Goal: Task Accomplishment & Management: Manage account settings

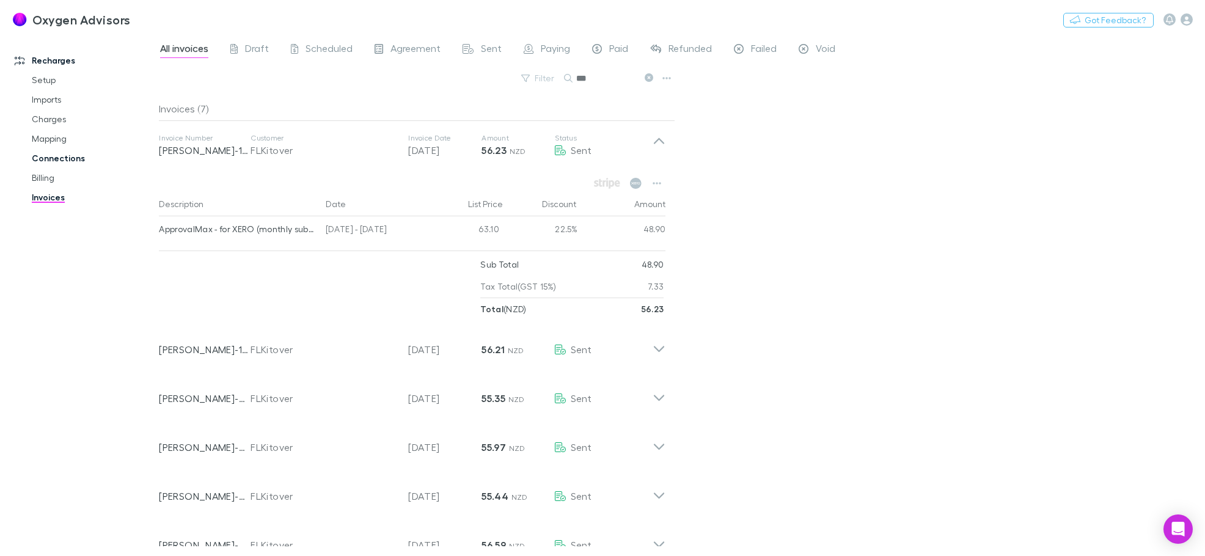
click at [48, 153] on link "Connections" at bounding box center [93, 158] width 146 height 20
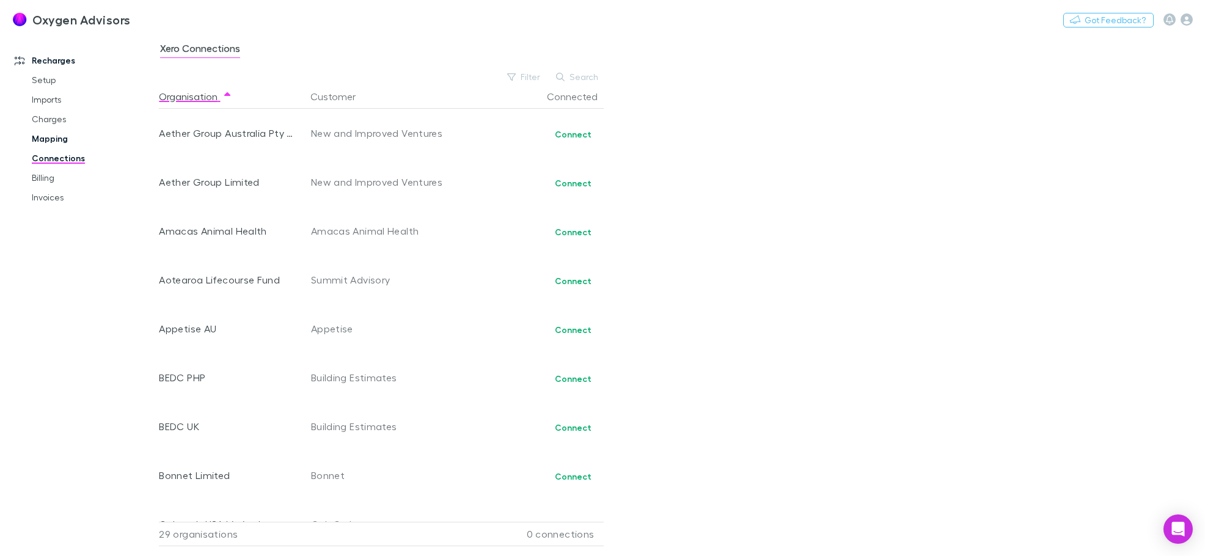
click at [76, 143] on link "Mapping" at bounding box center [93, 139] width 146 height 20
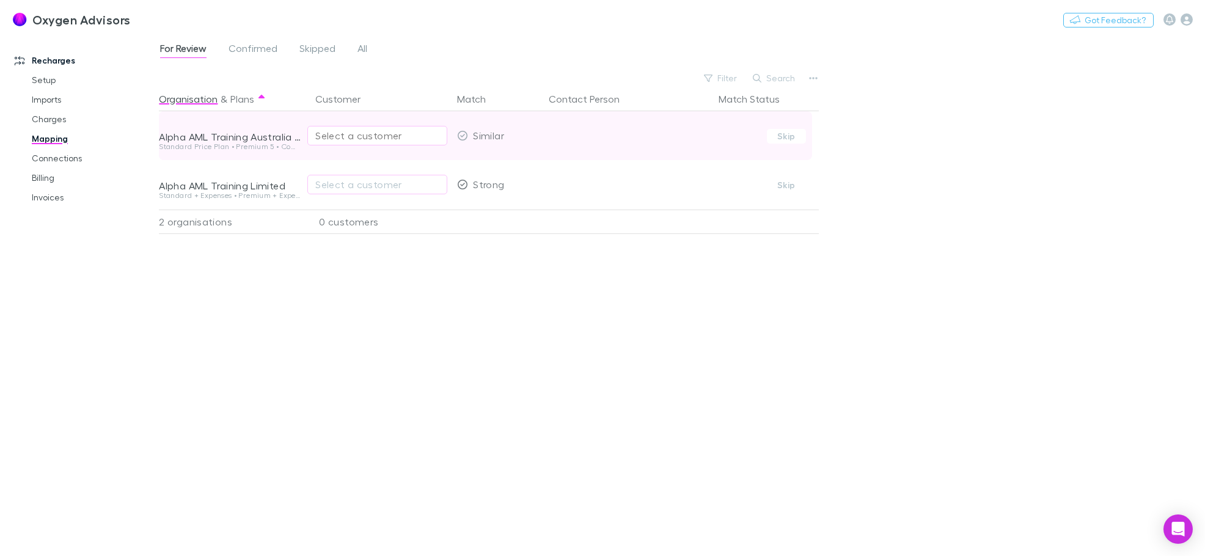
click at [359, 137] on div "Select a customer" at bounding box center [377, 135] width 124 height 15
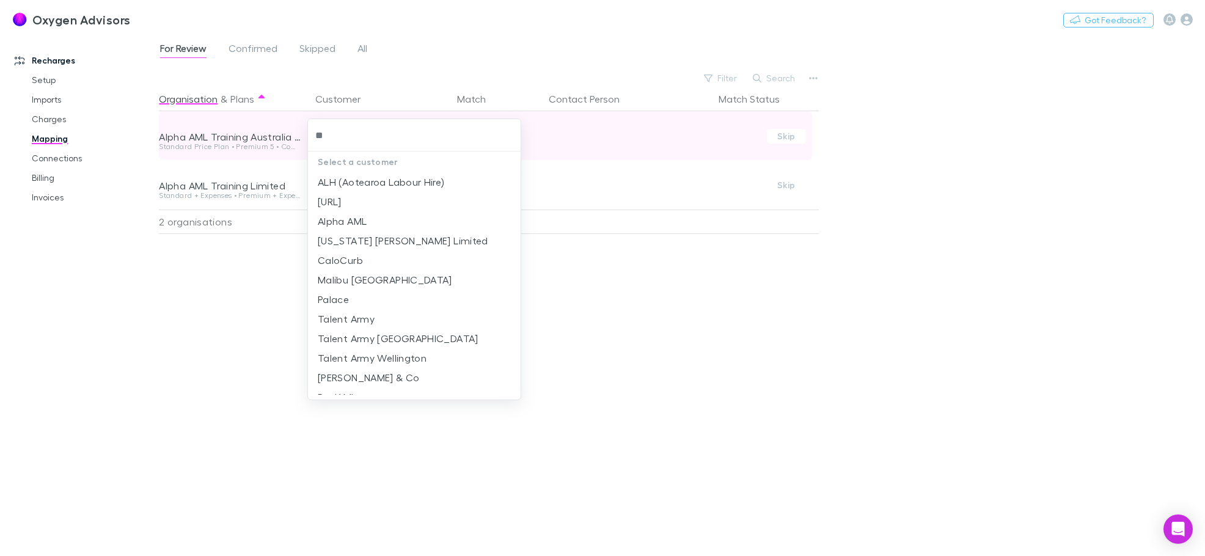
type input "*"
